Goal: Entertainment & Leisure: Consume media (video, audio)

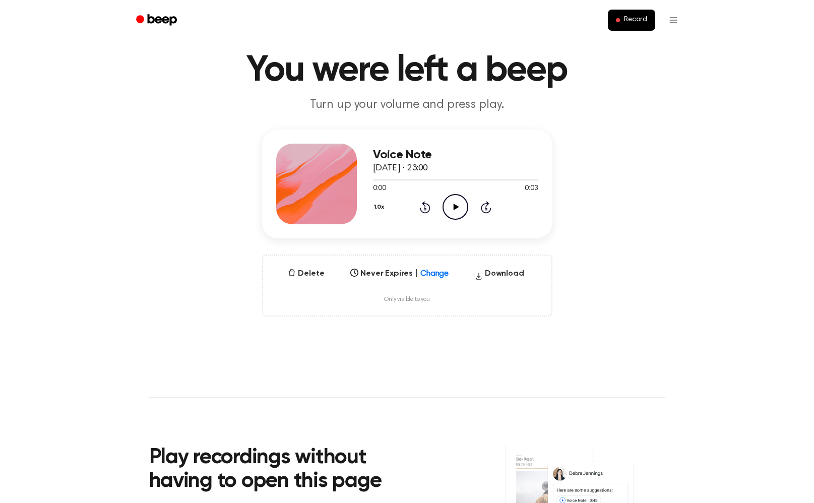
scroll to position [30, 0]
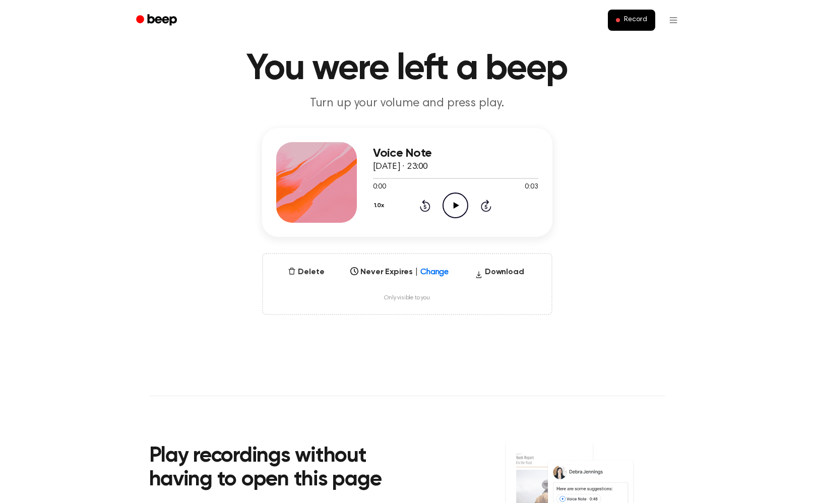
click at [452, 205] on icon "Play Audio" at bounding box center [456, 206] width 26 height 26
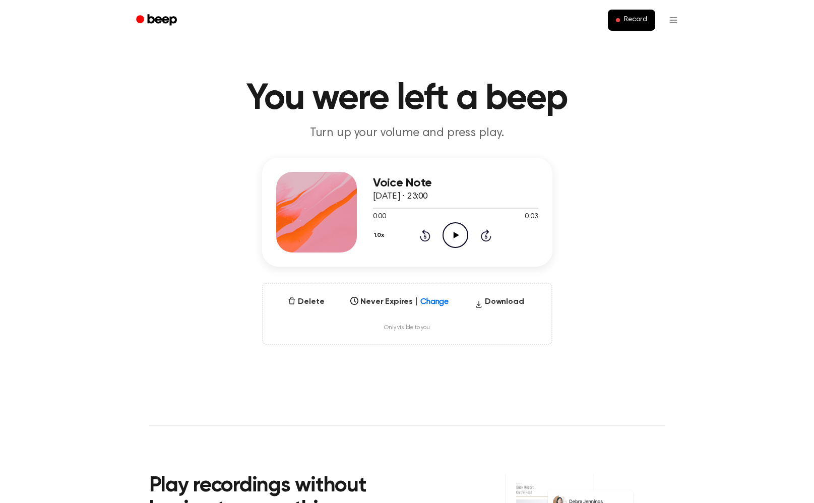
click at [458, 233] on icon "Play Audio" at bounding box center [456, 235] width 26 height 26
click at [466, 235] on icon "Play Audio" at bounding box center [456, 235] width 26 height 26
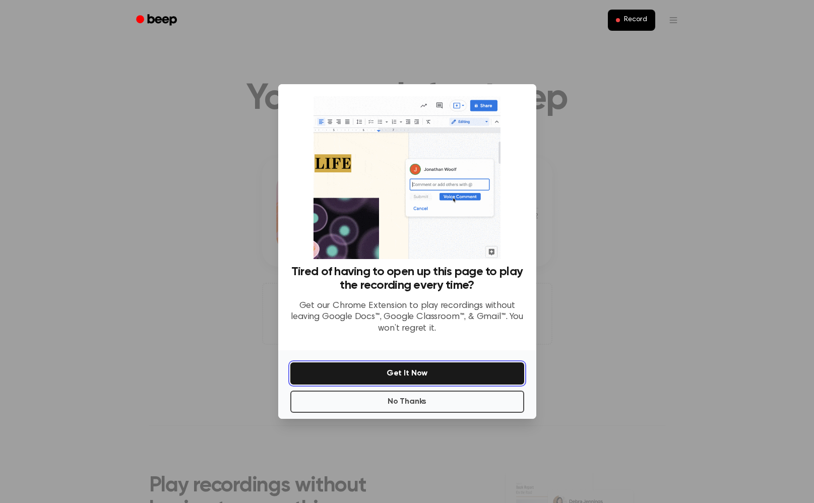
click at [421, 377] on button "Get It Now" at bounding box center [407, 373] width 234 height 22
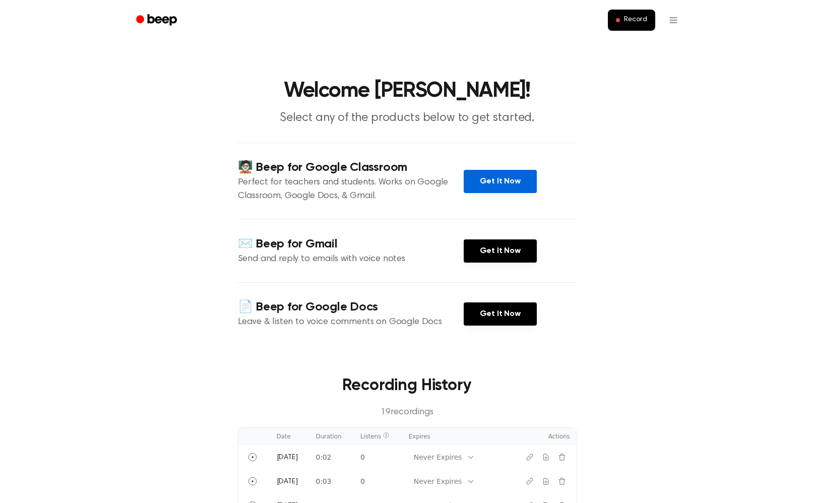
click at [520, 189] on link "Get It Now" at bounding box center [500, 181] width 73 height 23
